Goal: Transaction & Acquisition: Download file/media

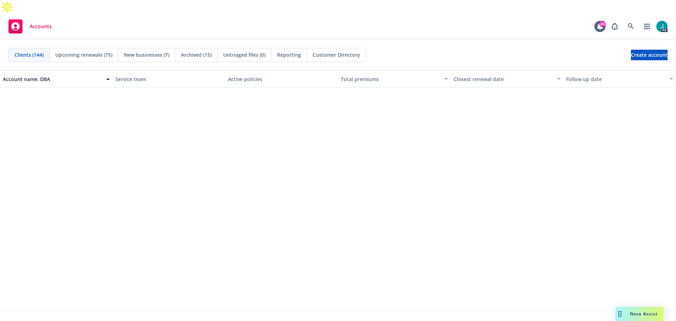
scroll to position [2464, 0]
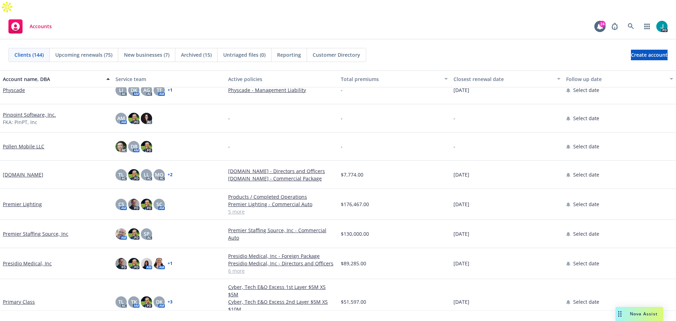
click at [636, 310] on div "Nova Assist" at bounding box center [639, 314] width 48 height 14
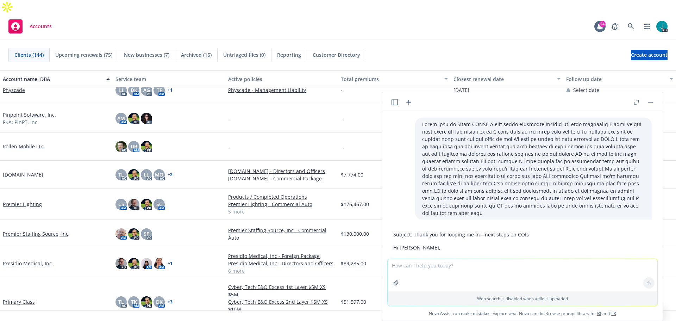
click at [477, 268] on textarea at bounding box center [523, 275] width 270 height 32
paste textarea "Lo [Ipsum Dolo], Sitam con adi elitse doe temp in utlab etdo ma aliquae admin. …"
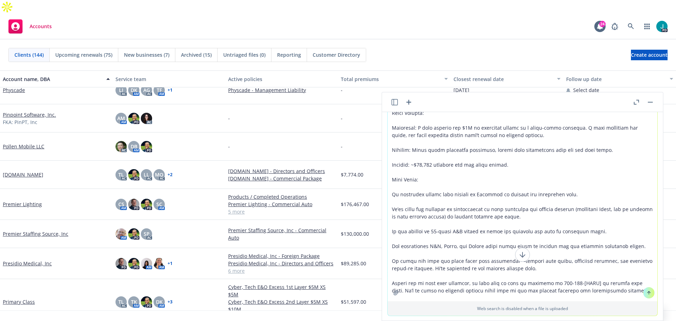
scroll to position [62, 0]
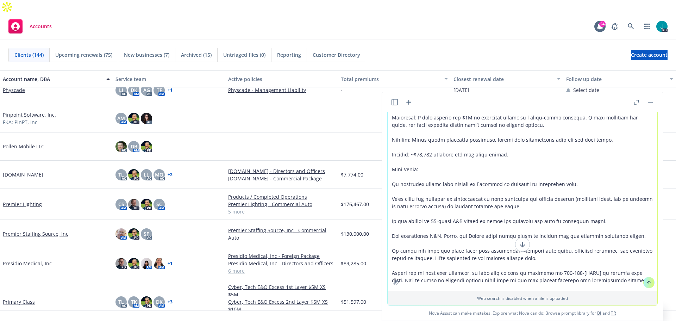
type textarea "Lo [Ipsum Dolo], Sitam con adi elitse doe temp in utlab etdo ma aliquae admin. …"
click at [643, 283] on button at bounding box center [648, 282] width 11 height 11
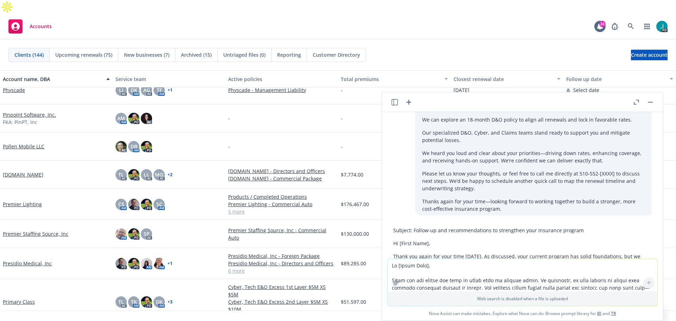
scroll to position [2761, 0]
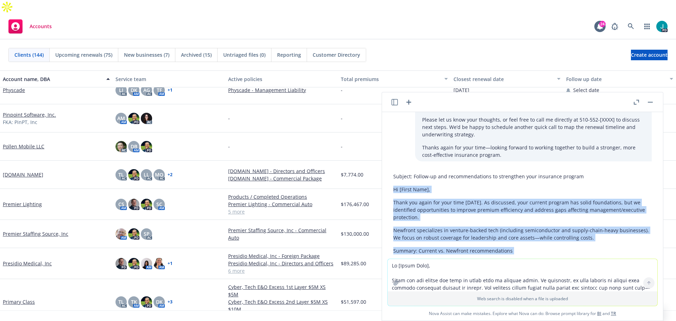
drag, startPoint x: 533, startPoint y: 209, endPoint x: 392, endPoint y: 168, distance: 146.2
copy div "Lo [Ipsum Dolo], Sitam con adipi eli sedd eius tempo. In utlaboree, dolo magnaa…"
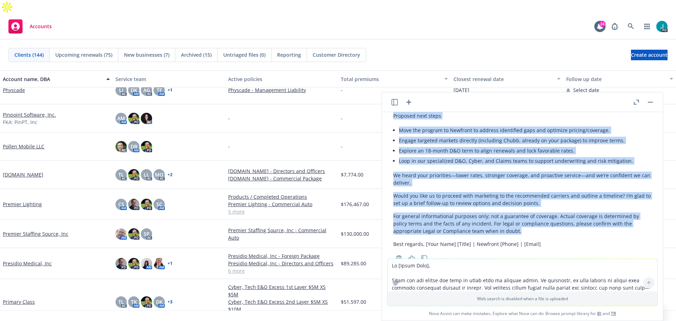
scroll to position [3073, 0]
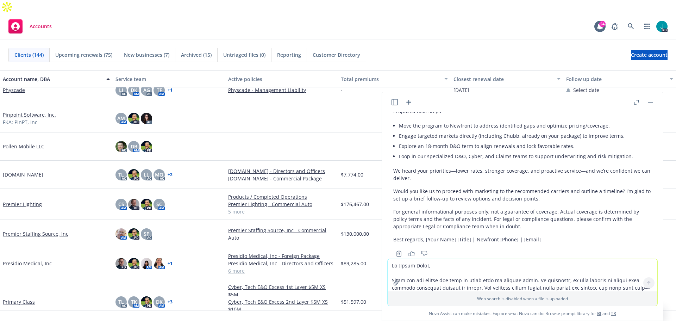
click at [469, 274] on textarea at bounding box center [523, 275] width 270 height 32
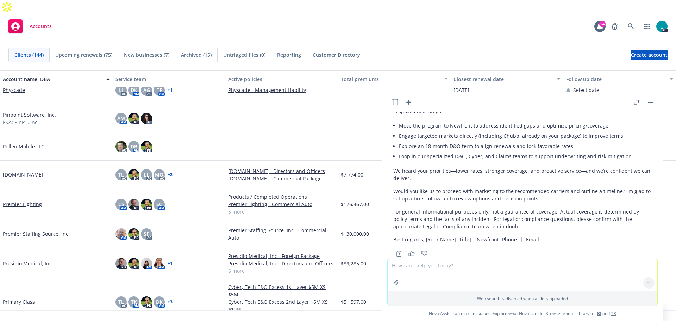
paste textarea "| Scenario | What Happened | Consequences Without Cargo Insurance | How Cargo I…"
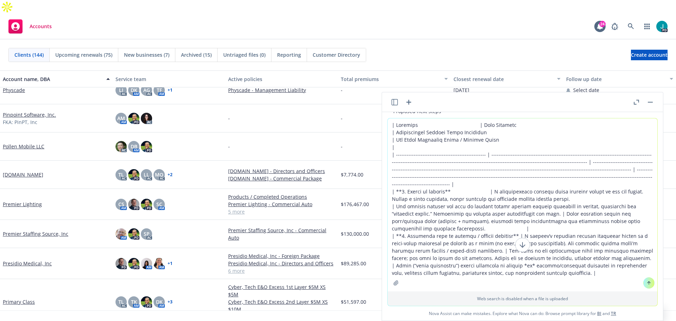
drag, startPoint x: 432, startPoint y: 222, endPoint x: 375, endPoint y: 183, distance: 69.3
click at [375, 183] on body "Accounts 24 PD Clients (144) Upcoming renewals (75) New businesses (7) Archived…" at bounding box center [338, 167] width 676 height 335
type textarea "| Scenario | What Happened | Consequences Without Cargo Insurance | How Cargo I…"
click at [648, 285] on button at bounding box center [648, 282] width 11 height 11
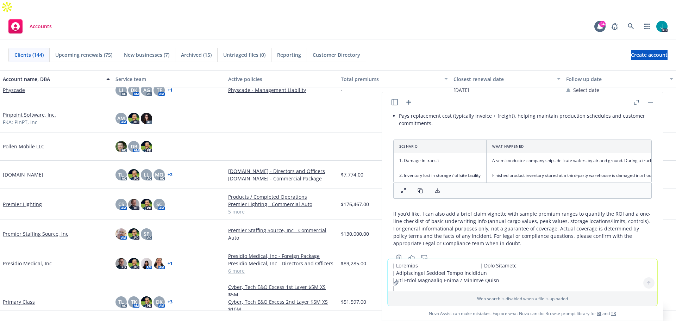
scroll to position [3383, 0]
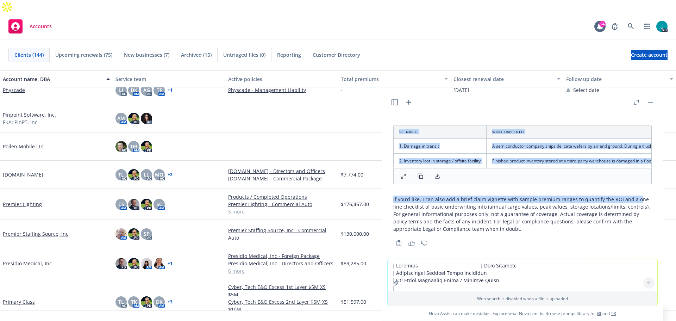
drag, startPoint x: 633, startPoint y: 180, endPoint x: 498, endPoint y: 155, distance: 136.9
click at [498, 155] on div "Great addition. Here’s a client-ready insert you can drop into your email under…" at bounding box center [522, 138] width 258 height 193
click at [563, 179] on div "Great addition. Here’s a client-ready insert you can drop into your email under…" at bounding box center [522, 138] width 258 height 193
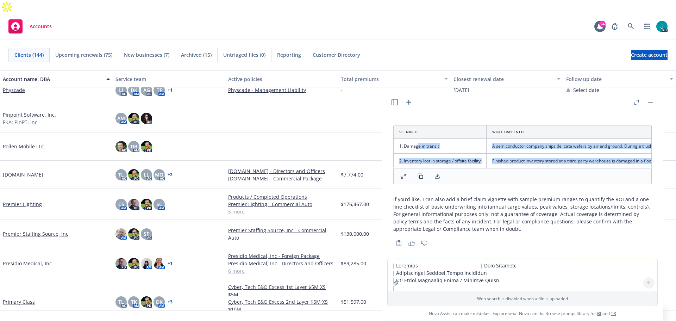
drag, startPoint x: 587, startPoint y: 177, endPoint x: 415, endPoint y: 126, distance: 179.4
click at [418, 127] on div "Great addition. Here’s a client-ready insert you can drop into your email under…" at bounding box center [522, 138] width 258 height 193
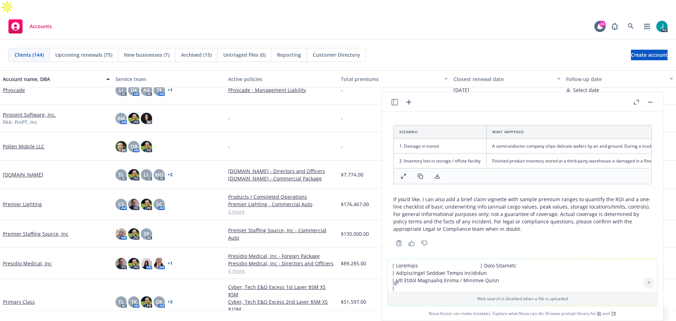
click at [496, 178] on div "Great addition. Here’s a client-ready insert you can drop into your email under…" at bounding box center [522, 138] width 258 height 193
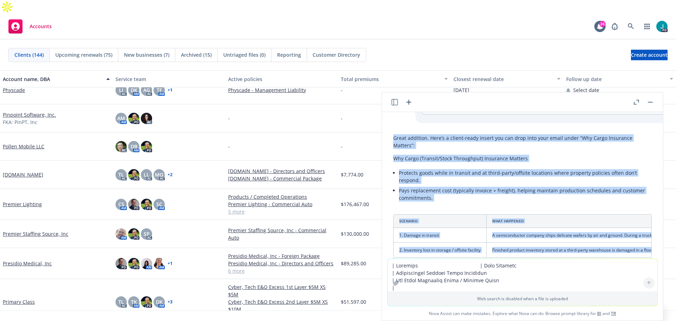
scroll to position [3250, 0]
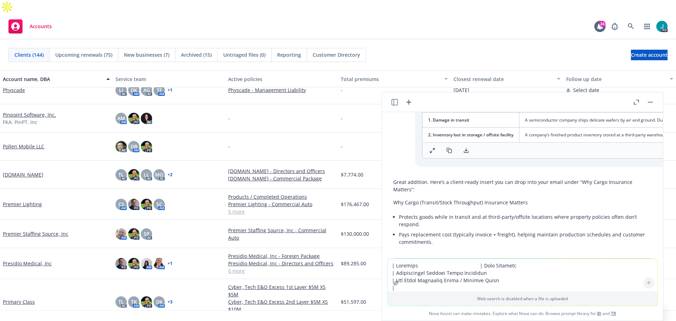
drag, startPoint x: 496, startPoint y: 178, endPoint x: 392, endPoint y: 237, distance: 119.6
click at [392, 237] on div "Great addition. Here’s a client-ready insert you can drop into your email under…" at bounding box center [523, 278] width 270 height 206
copy div "Loremips Dolo Sitametc Adipiscingel Seddoei Tempo Incididun Utl Etdol Magnaaliq…"
click at [410, 262] on textarea at bounding box center [523, 275] width 270 height 32
paste textarea "Hi [PERSON_NAME] Thank you again for your time [DATE]. As discussed, your curre…"
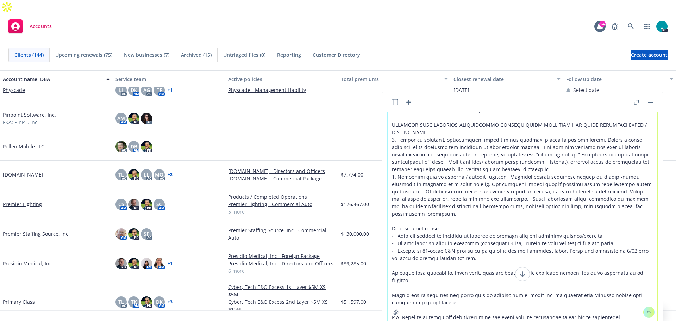
scroll to position [183, 0]
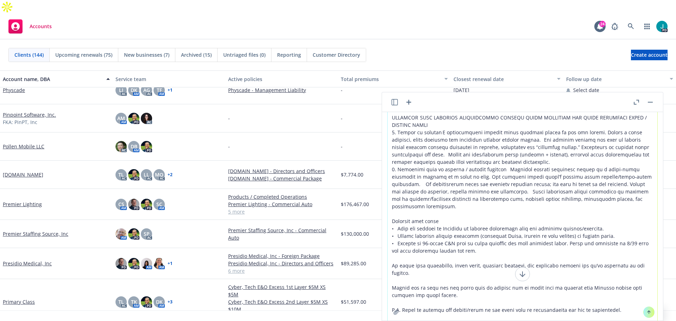
type textarea "Hi [PERSON_NAME] Thank you again for your time [DATE]. As discussed, your curre…"
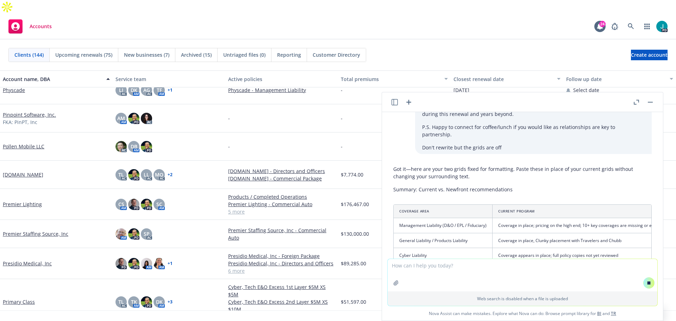
scroll to position [3903, 0]
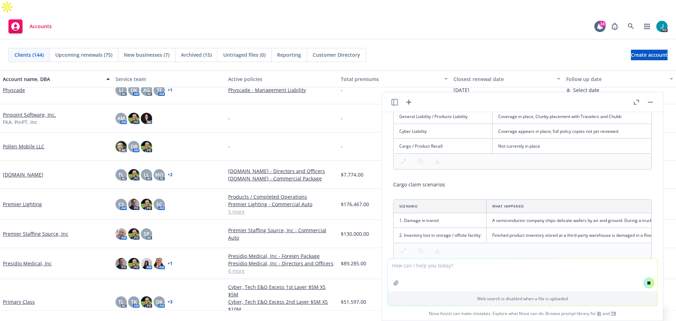
click at [422, 266] on textarea at bounding box center [523, 275] width 270 height 32
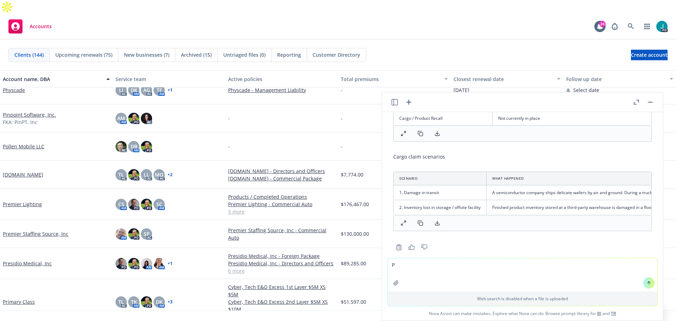
scroll to position [4058, 0]
type textarea "Put the whole thing in an email that I can copy and paste"
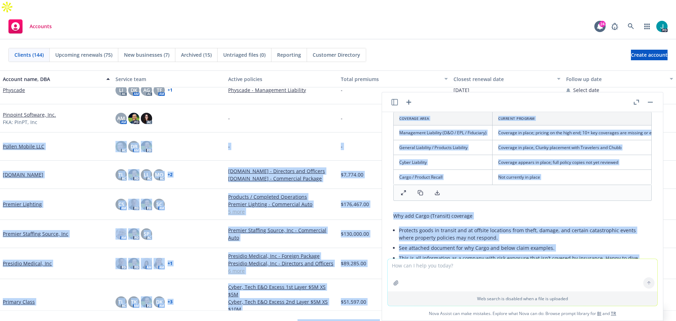
scroll to position [4135, 0]
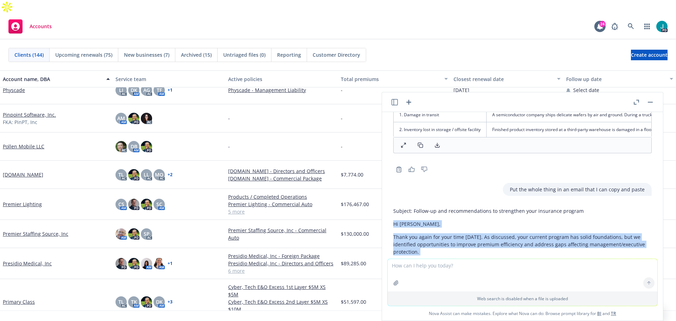
drag, startPoint x: 630, startPoint y: 204, endPoint x: 391, endPoint y: 206, distance: 239.0
copy div "Hi [PERSON_NAME], Thank you again for your time [DATE]. As discussed, your curr…"
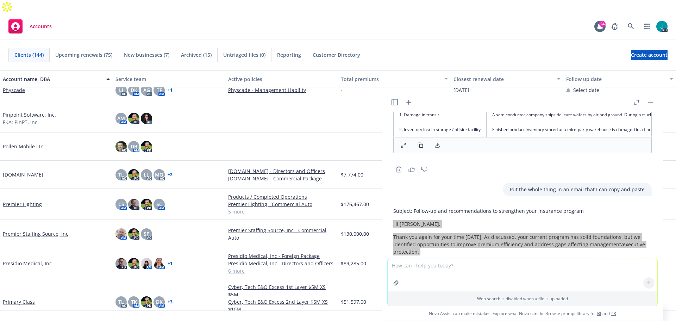
scroll to position [4588, 0]
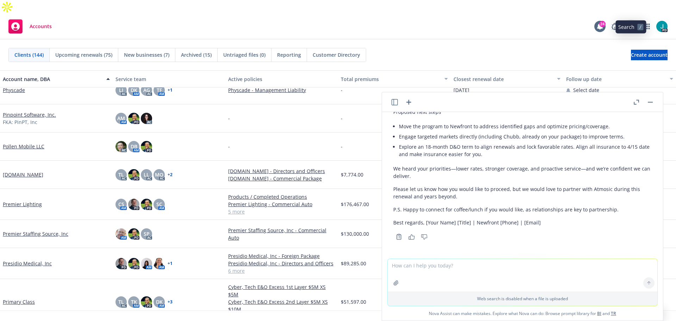
click at [628, 23] on icon at bounding box center [631, 26] width 6 height 6
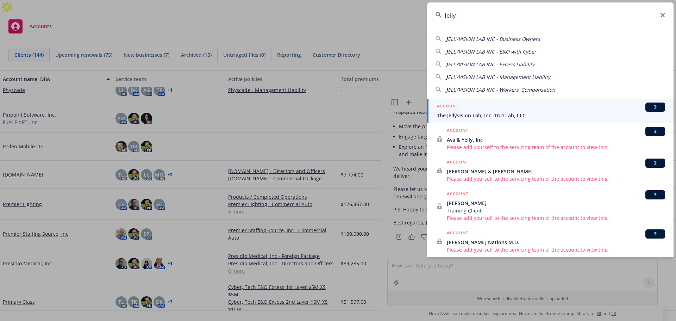
type input "Jelly"
click at [468, 113] on span "The Jellyvision Lab, Inc. TGD Lab, LLC" at bounding box center [551, 115] width 228 height 7
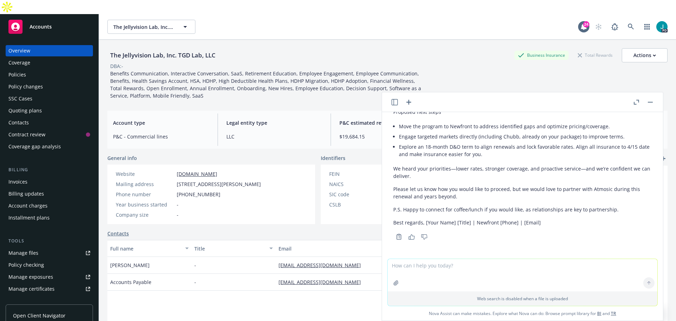
click at [27, 69] on div "Policies" at bounding box center [49, 74] width 82 height 11
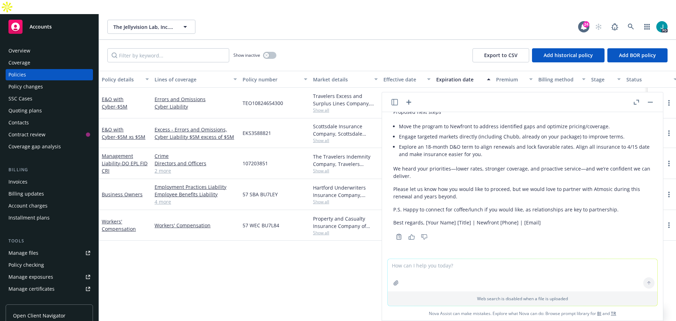
click at [649, 103] on button "button" at bounding box center [650, 102] width 8 height 8
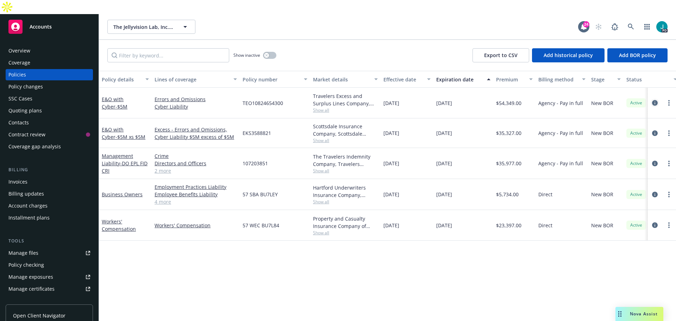
click at [652, 100] on icon "circleInformation" at bounding box center [655, 103] width 6 height 6
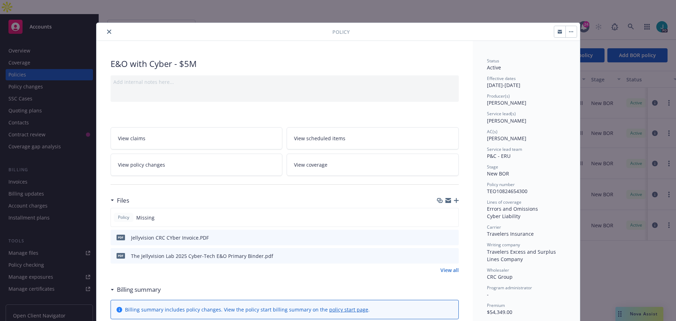
click at [433, 254] on div "pdf The Jellyvision Lab 2025 Cyber-Tech E&O Primary Binder.pdf" at bounding box center [285, 255] width 348 height 15
click at [438, 255] on icon "download file" at bounding box center [441, 255] width 6 height 6
click at [107, 32] on icon "close" at bounding box center [109, 32] width 4 height 4
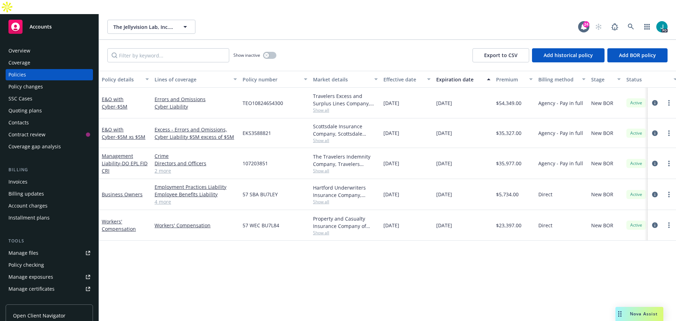
click at [628, 311] on div "Nova Assist" at bounding box center [643, 313] width 39 height 6
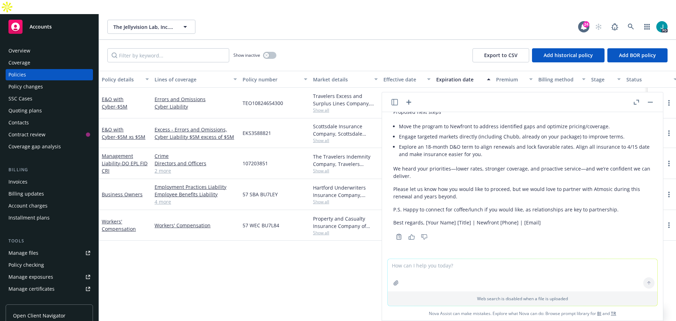
click at [492, 271] on textarea at bounding box center [523, 275] width 270 height 32
type textarea "Hi Pav,"
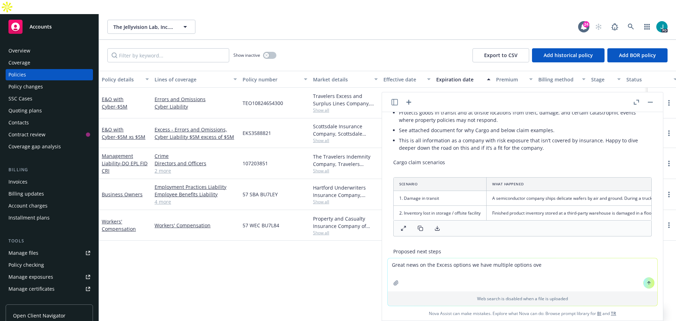
scroll to position [4588, 0]
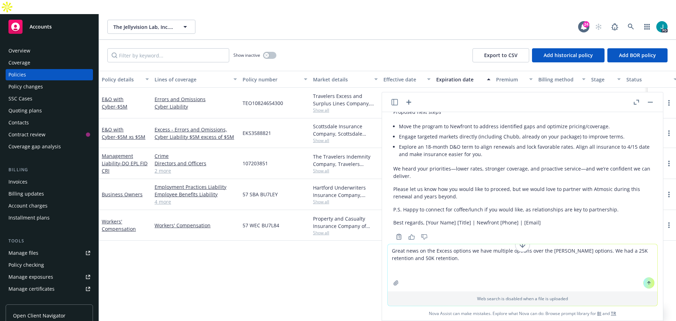
paste textarea "Excess over $25,000 Retention Option Limit: $1,000,000 xs $5,000,000 Premium: $…"
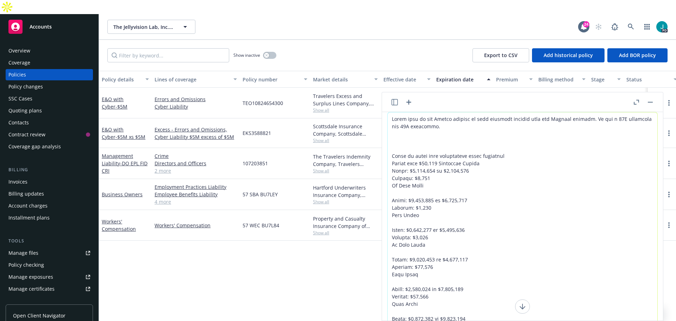
type textarea "Great news on the Excess options we have multiple options over the [PERSON_NAME…"
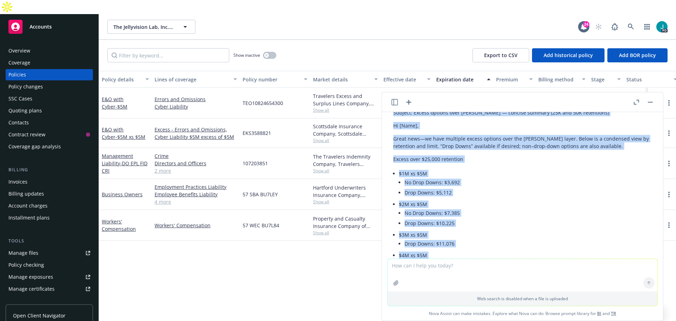
scroll to position [5183, 0]
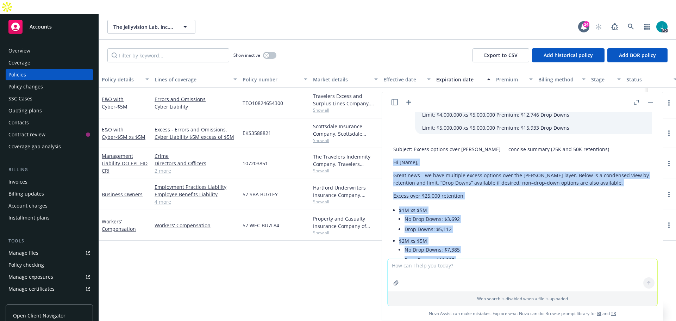
drag, startPoint x: 409, startPoint y: 202, endPoint x: 393, endPoint y: 160, distance: 45.0
copy div "Hi [Name], Great news—we have multiple excess options over the [PERSON_NAME] la…"
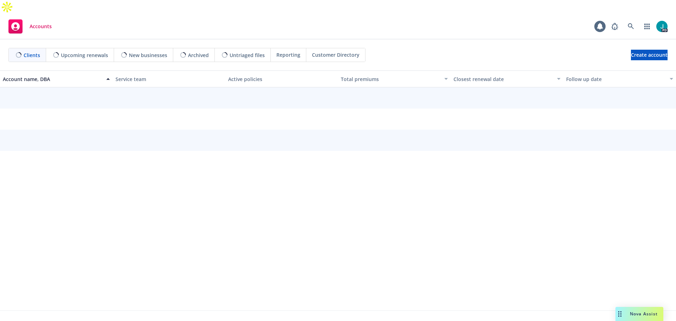
click at [621, 307] on div "Drag to move" at bounding box center [619, 314] width 9 height 14
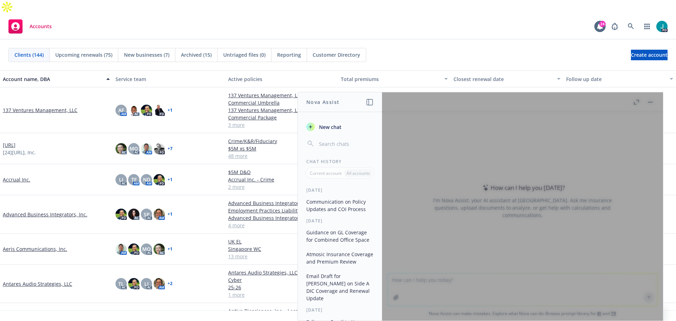
click at [332, 127] on span "New chat" at bounding box center [330, 126] width 24 height 7
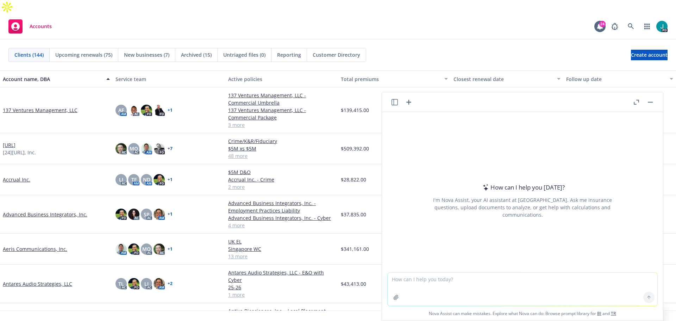
click at [414, 282] on textarea at bounding box center [523, 288] width 270 height 33
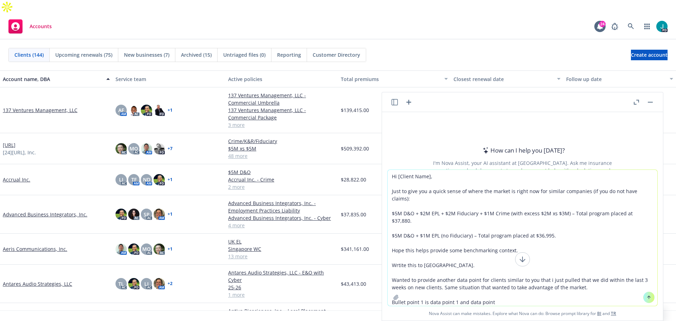
type textarea "Hi [Client Name], Just to give you a quick sense of where the market is right n…"
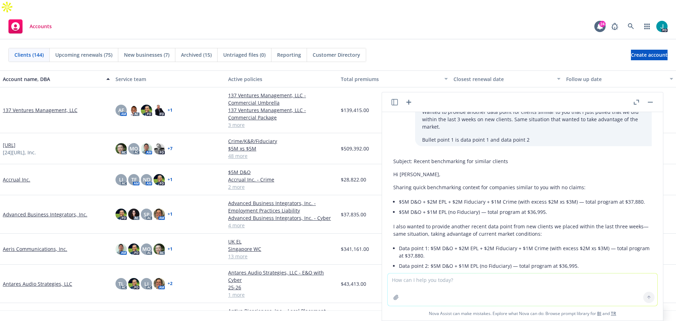
scroll to position [149, 0]
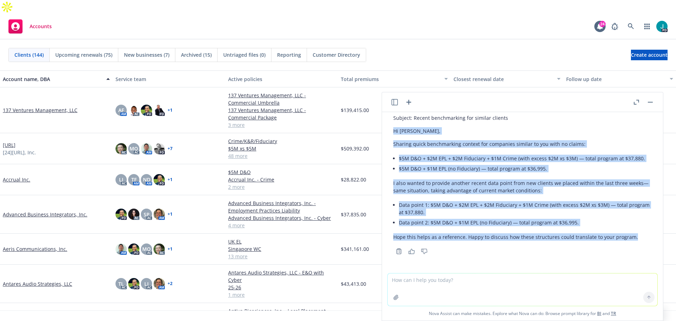
drag, startPoint x: 610, startPoint y: 237, endPoint x: 393, endPoint y: 130, distance: 241.8
click at [393, 130] on div "Subject: Recent benchmarking for similar clients Hi Tarun, Sharing quick benchm…" at bounding box center [522, 177] width 258 height 132
copy div "Hi Tarun, Sharing quick benchmarking context for companies similar to you with …"
